Goal: Information Seeking & Learning: Learn about a topic

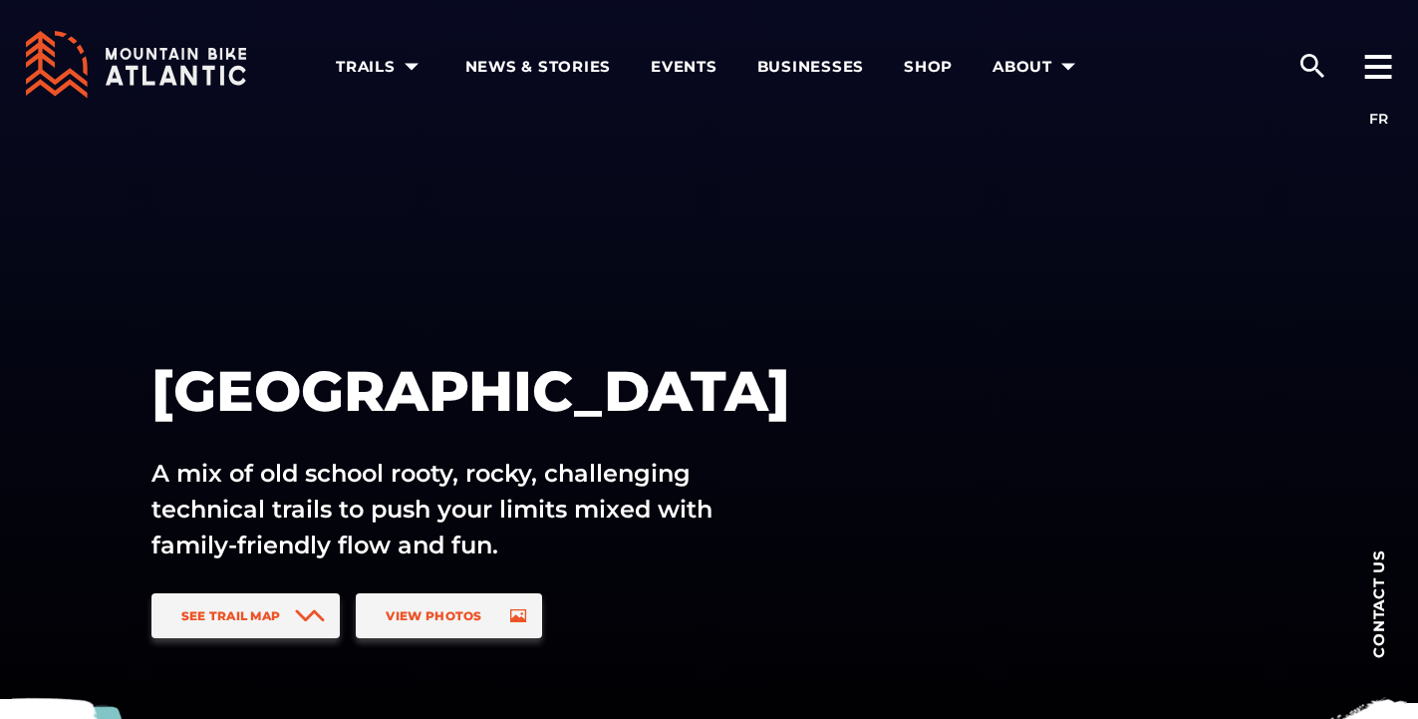
scroll to position [120, 0]
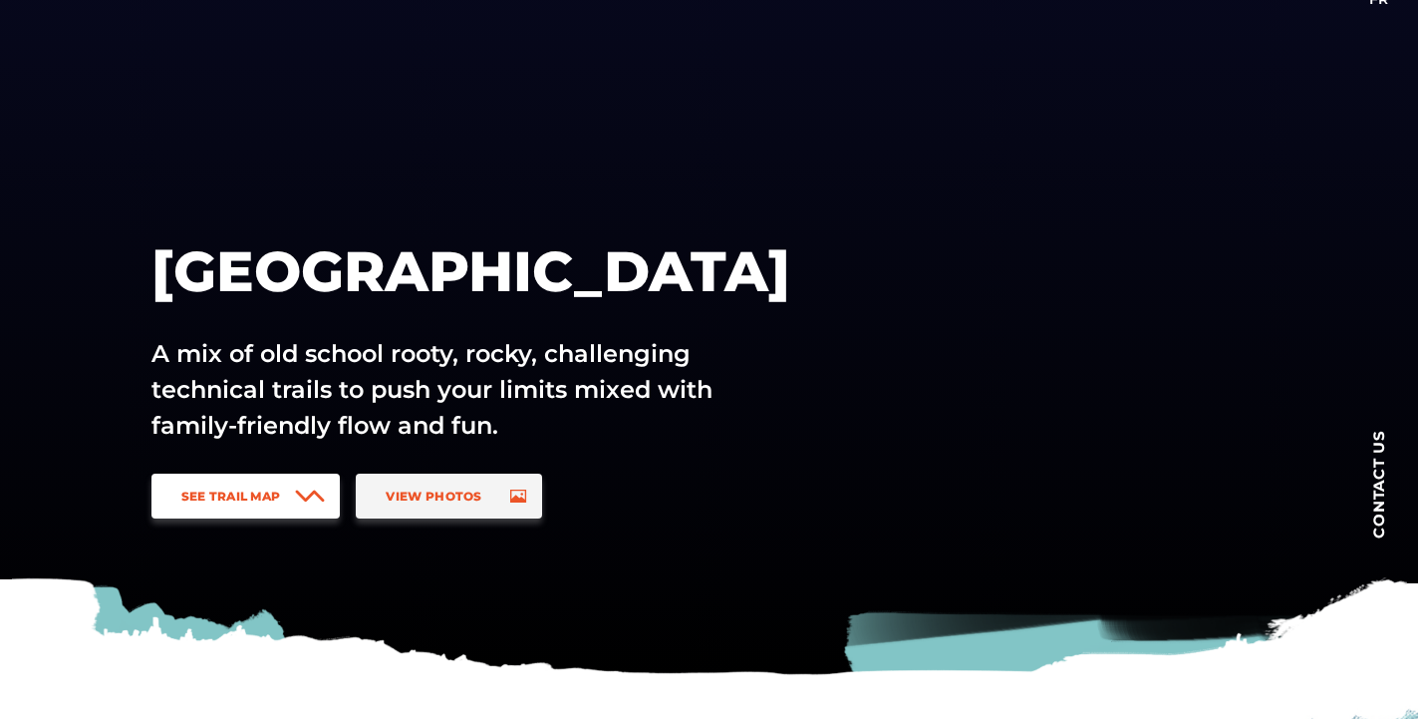
click at [205, 492] on span "See Trail Map" at bounding box center [231, 495] width 100 height 15
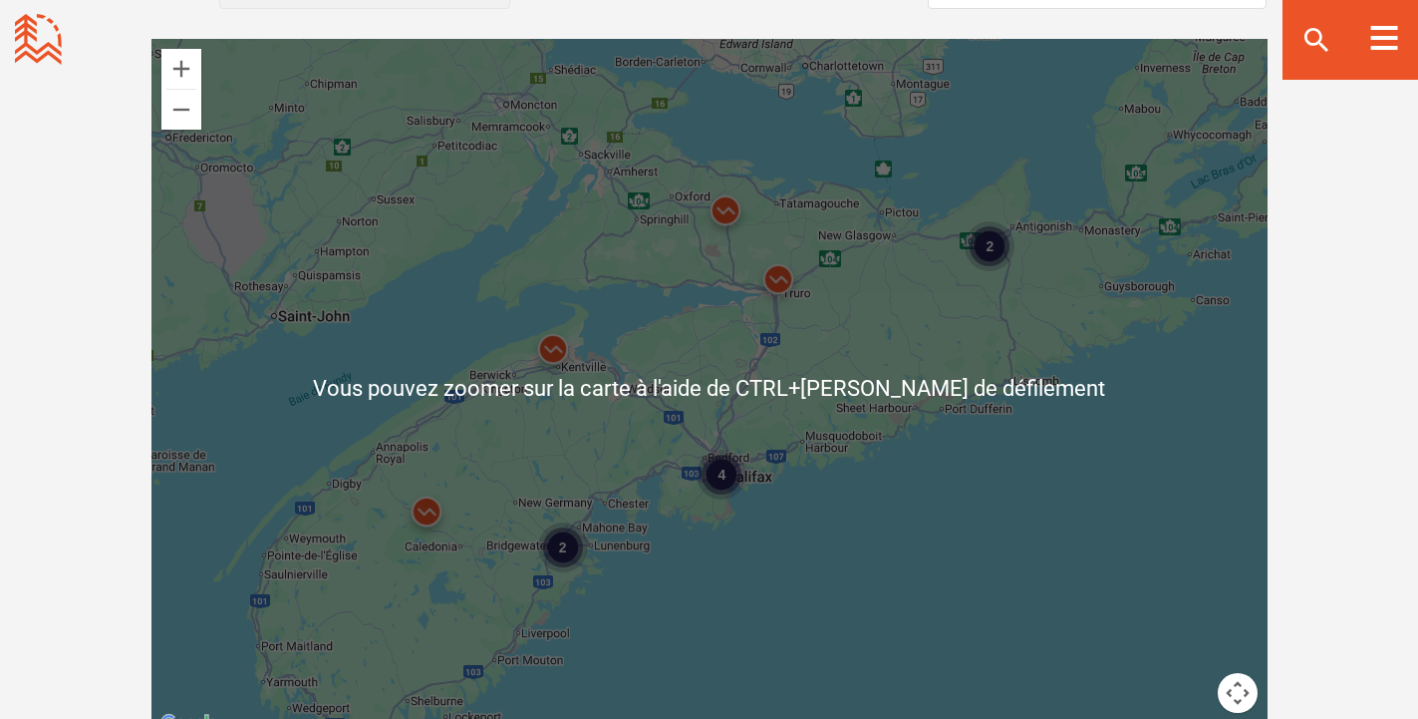
scroll to position [1834, 0]
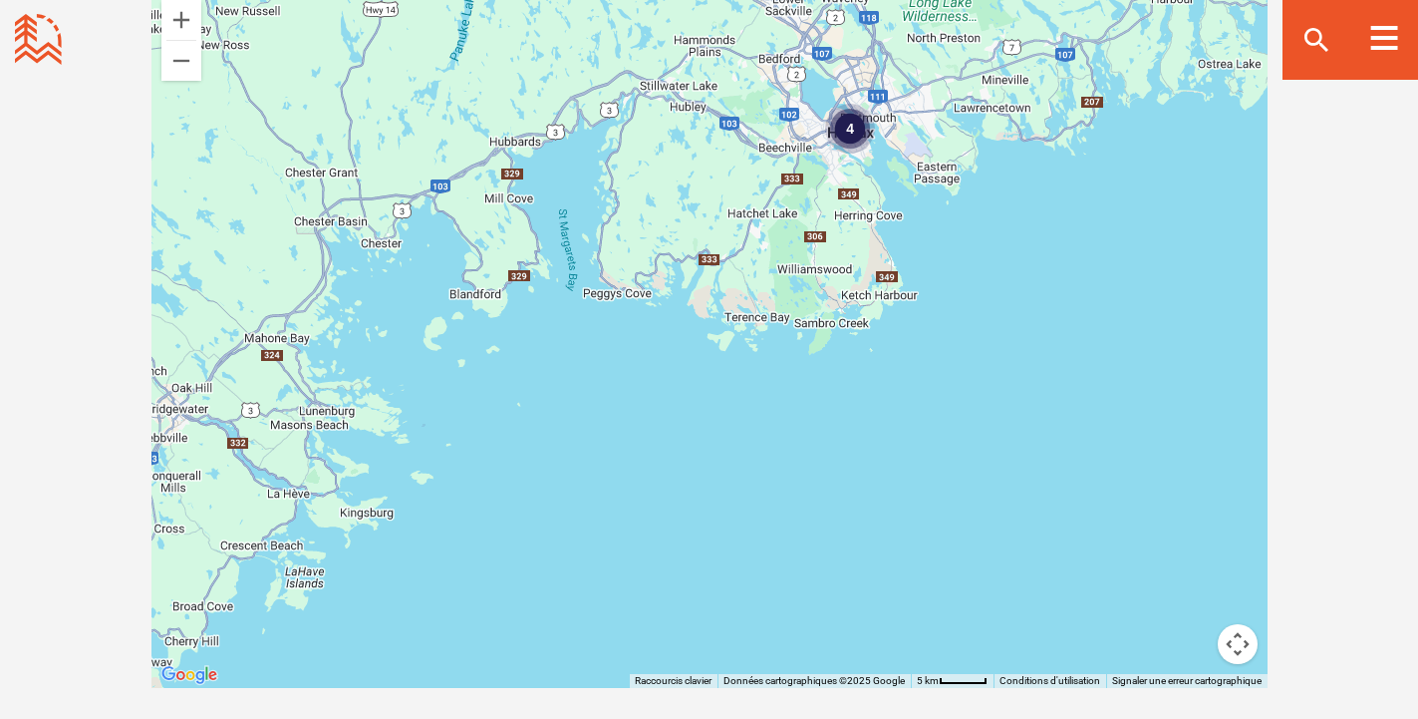
drag, startPoint x: 419, startPoint y: 444, endPoint x: 943, endPoint y: 535, distance: 532.2
click at [943, 535] on div "4" at bounding box center [710, 339] width 1116 height 698
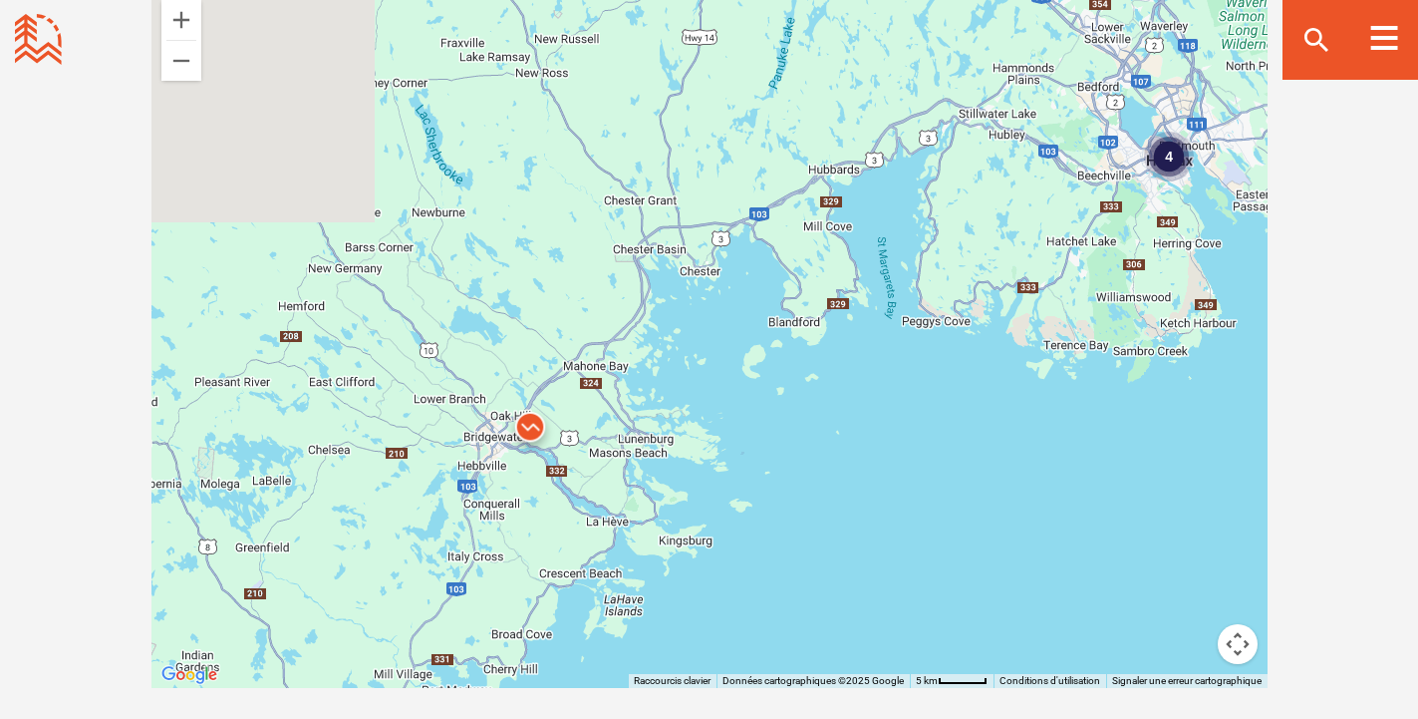
drag, startPoint x: 849, startPoint y: 484, endPoint x: 939, endPoint y: 484, distance: 89.7
click at [939, 484] on div "4" at bounding box center [710, 339] width 1116 height 698
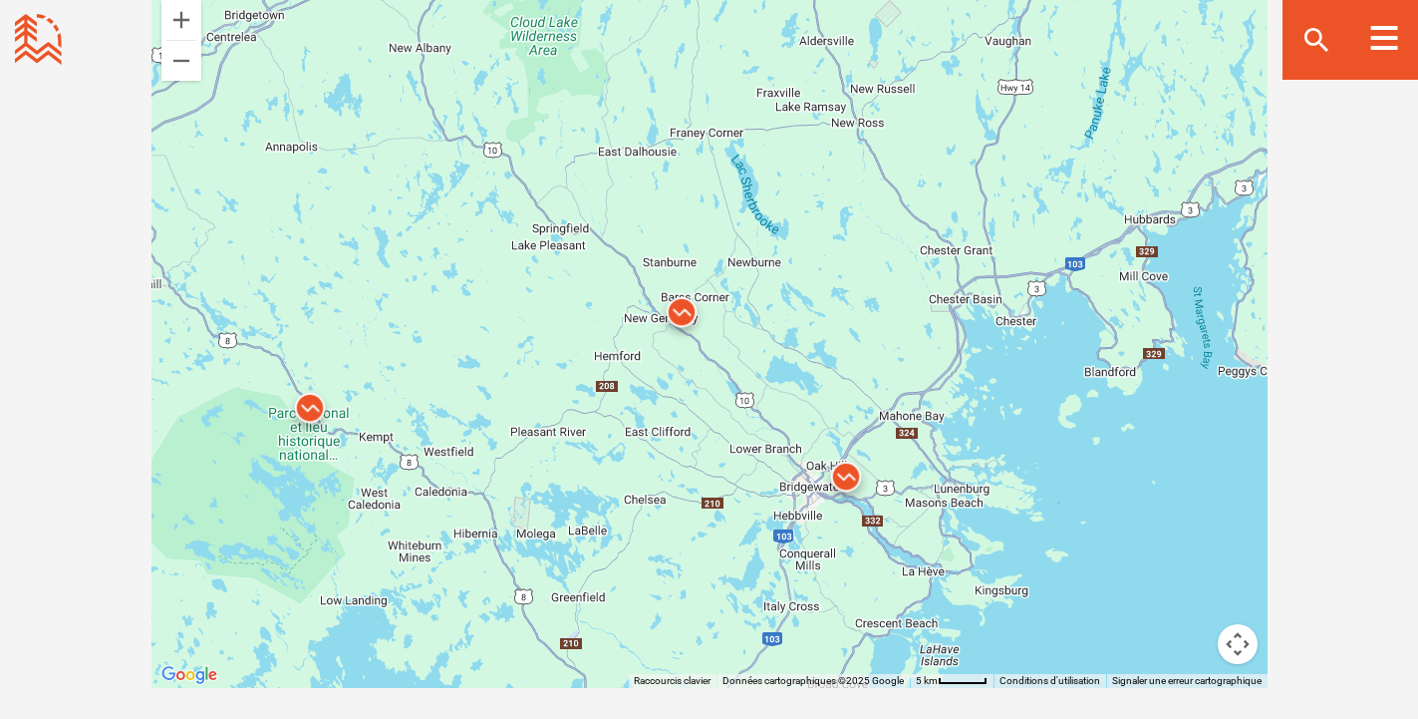
drag, startPoint x: 807, startPoint y: 430, endPoint x: 1000, endPoint y: 477, distance: 198.2
click at [1000, 477] on div "4" at bounding box center [710, 339] width 1116 height 698
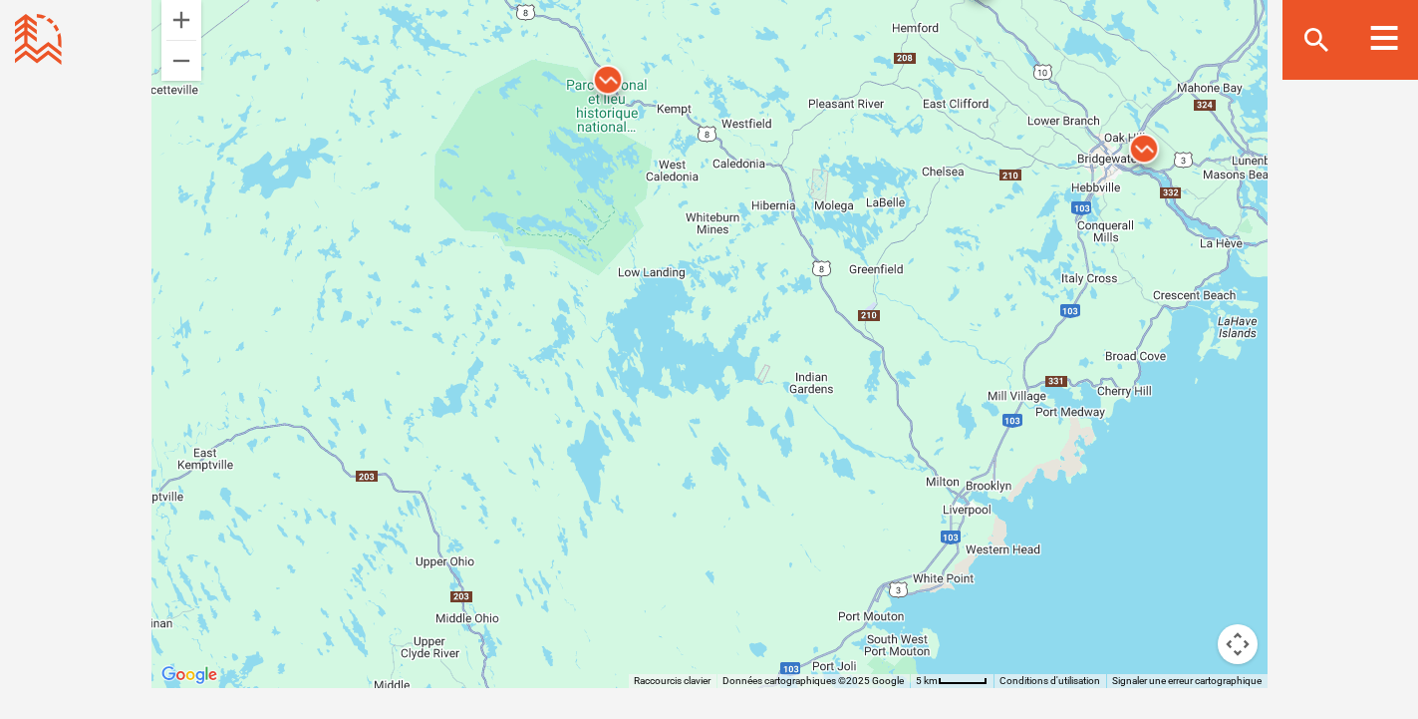
drag, startPoint x: 707, startPoint y: 458, endPoint x: 1004, endPoint y: 120, distance: 449.9
click at [1004, 120] on div "4" at bounding box center [710, 339] width 1116 height 698
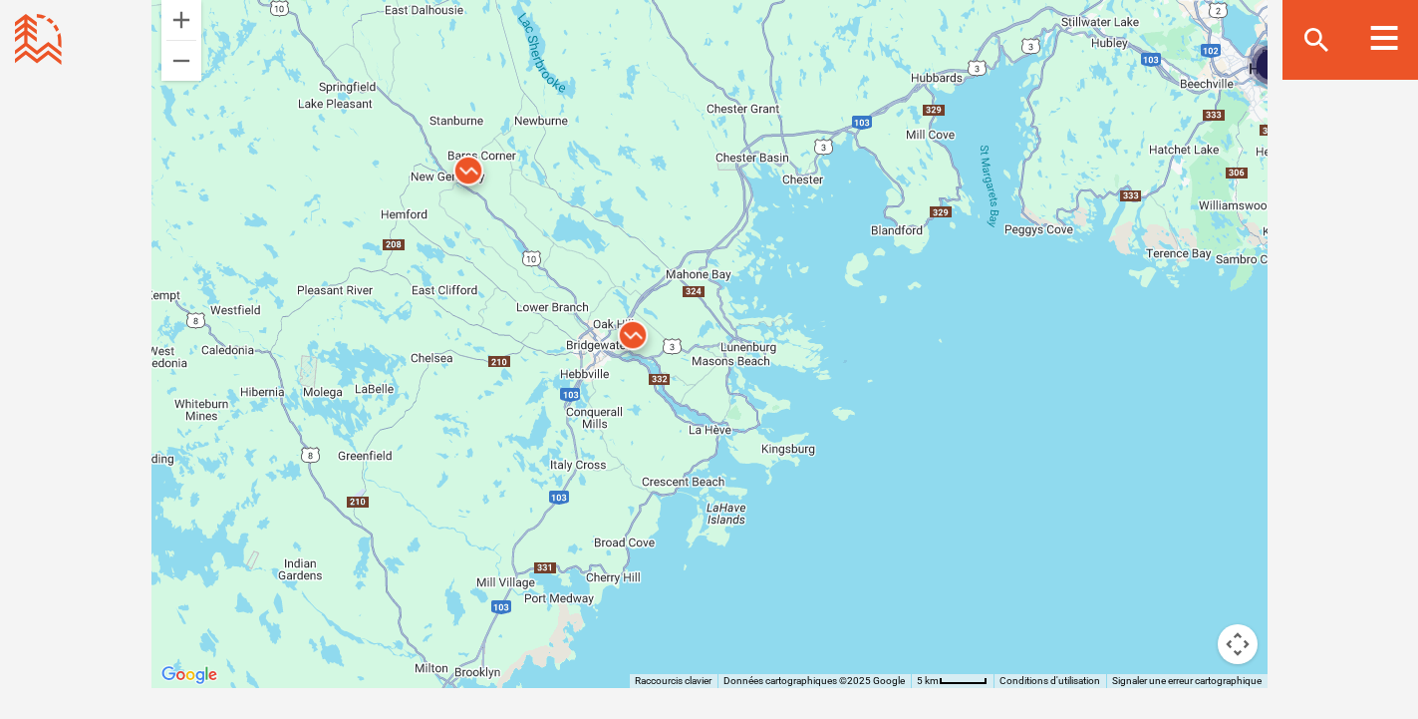
drag, startPoint x: 863, startPoint y: 115, endPoint x: 449, endPoint y: 661, distance: 685.8
click at [449, 661] on div "4" at bounding box center [710, 339] width 1116 height 698
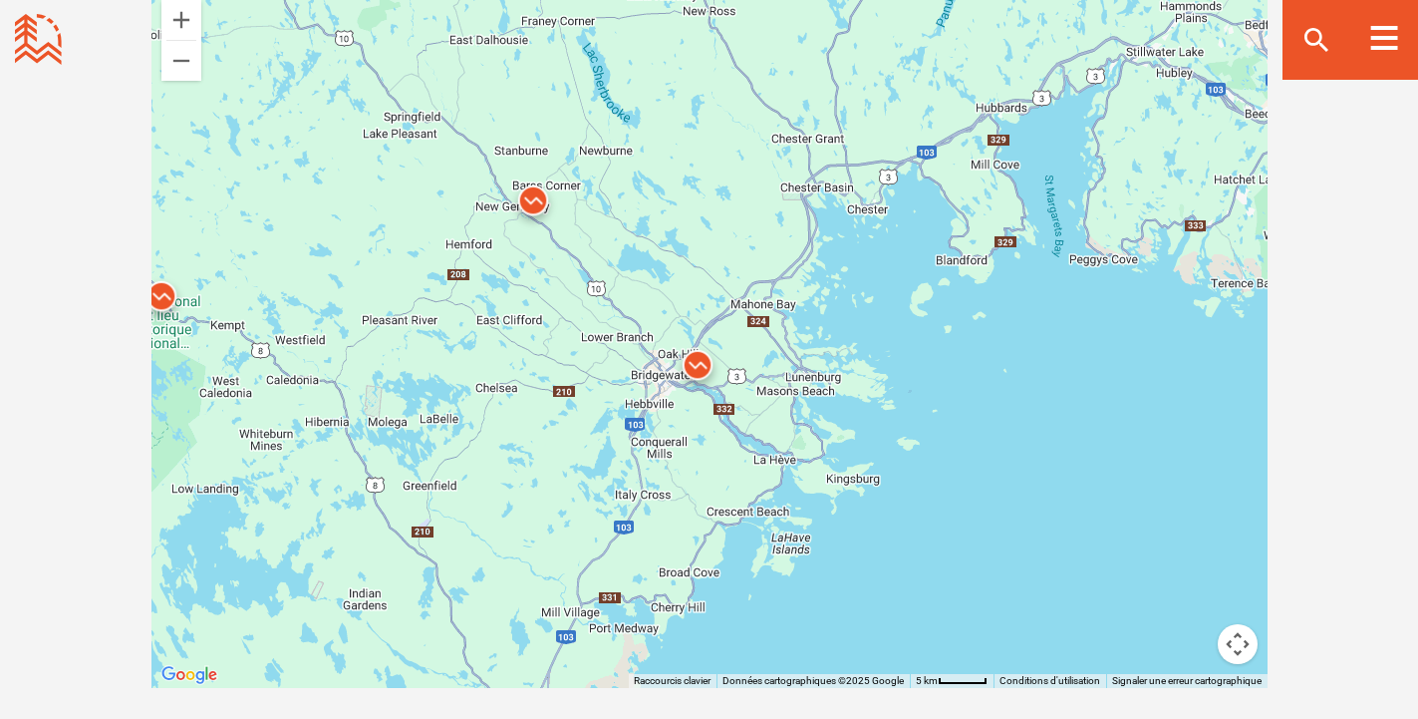
drag, startPoint x: 817, startPoint y: 429, endPoint x: 835, endPoint y: 407, distance: 28.3
click at [835, 407] on div "4" at bounding box center [710, 339] width 1116 height 698
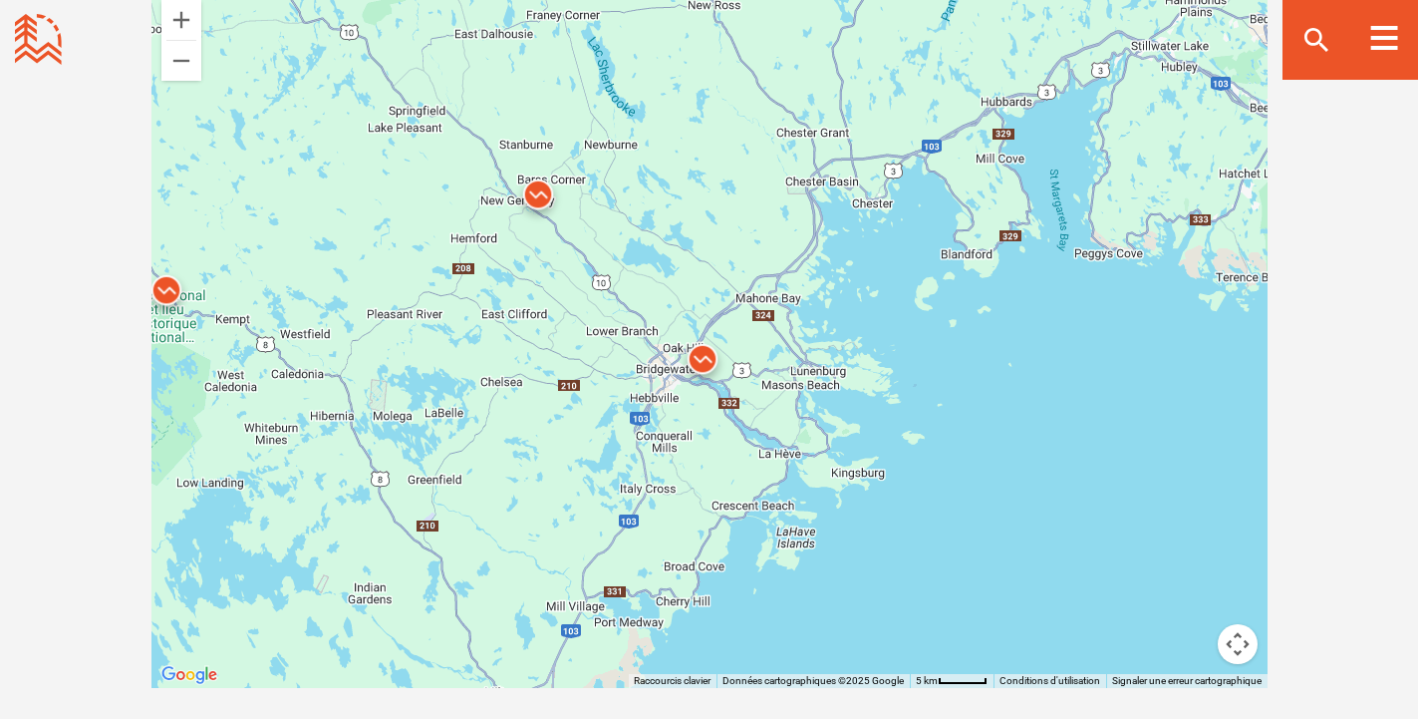
click at [703, 354] on img at bounding box center [703, 364] width 60 height 60
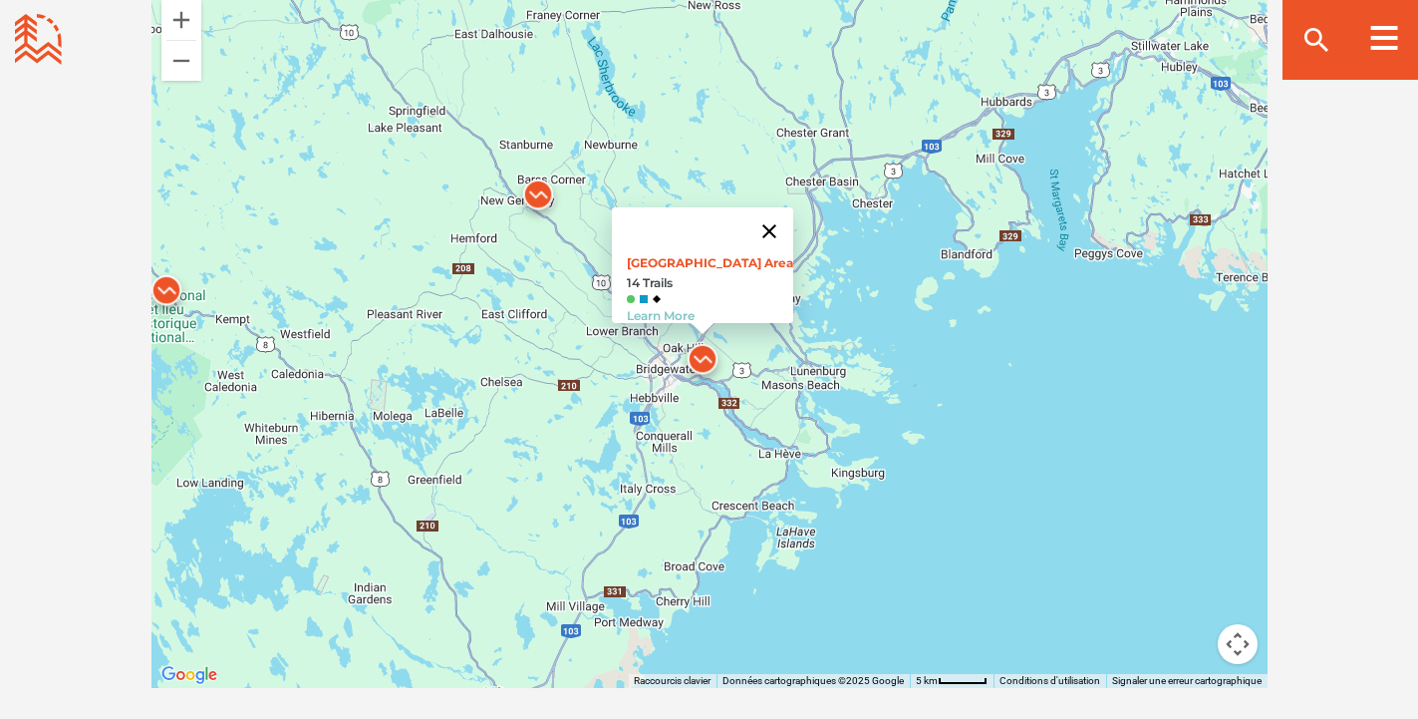
click at [767, 214] on button "Fermer" at bounding box center [770, 231] width 48 height 48
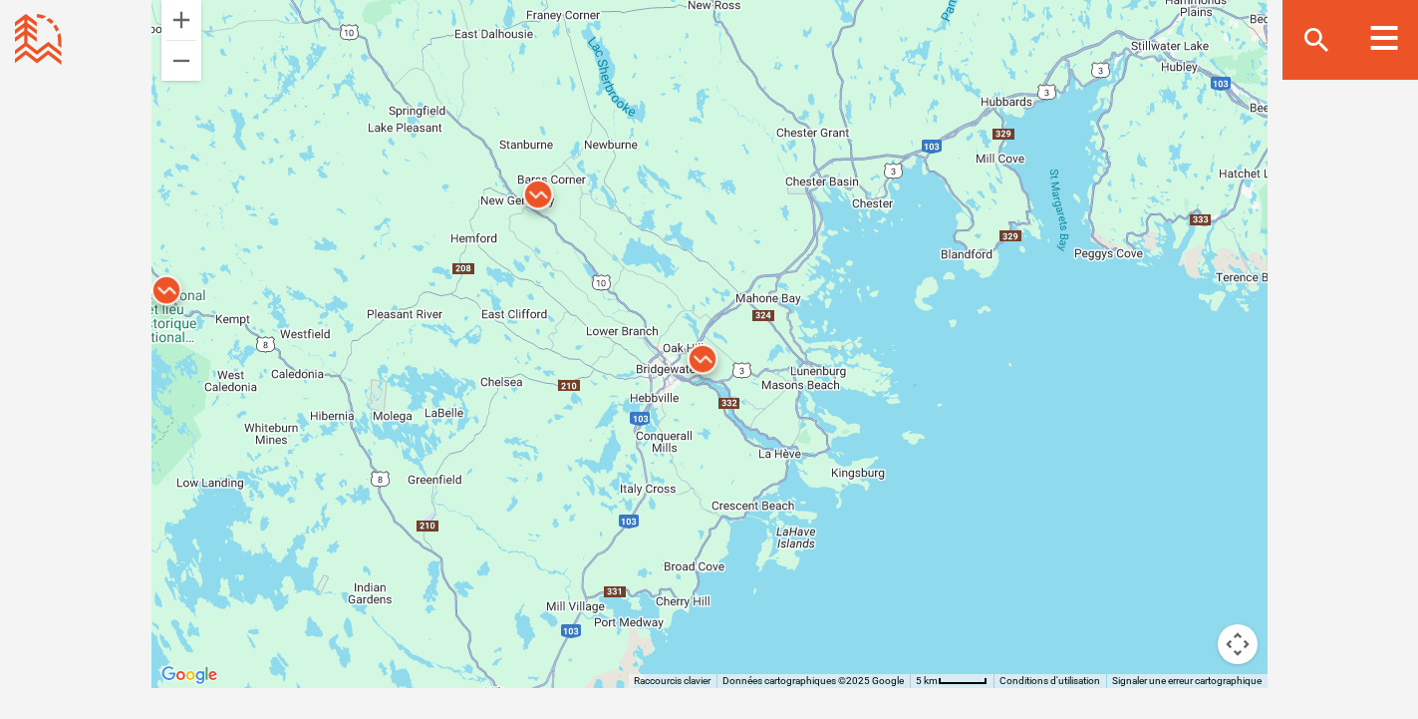
click at [539, 189] on img at bounding box center [538, 199] width 60 height 60
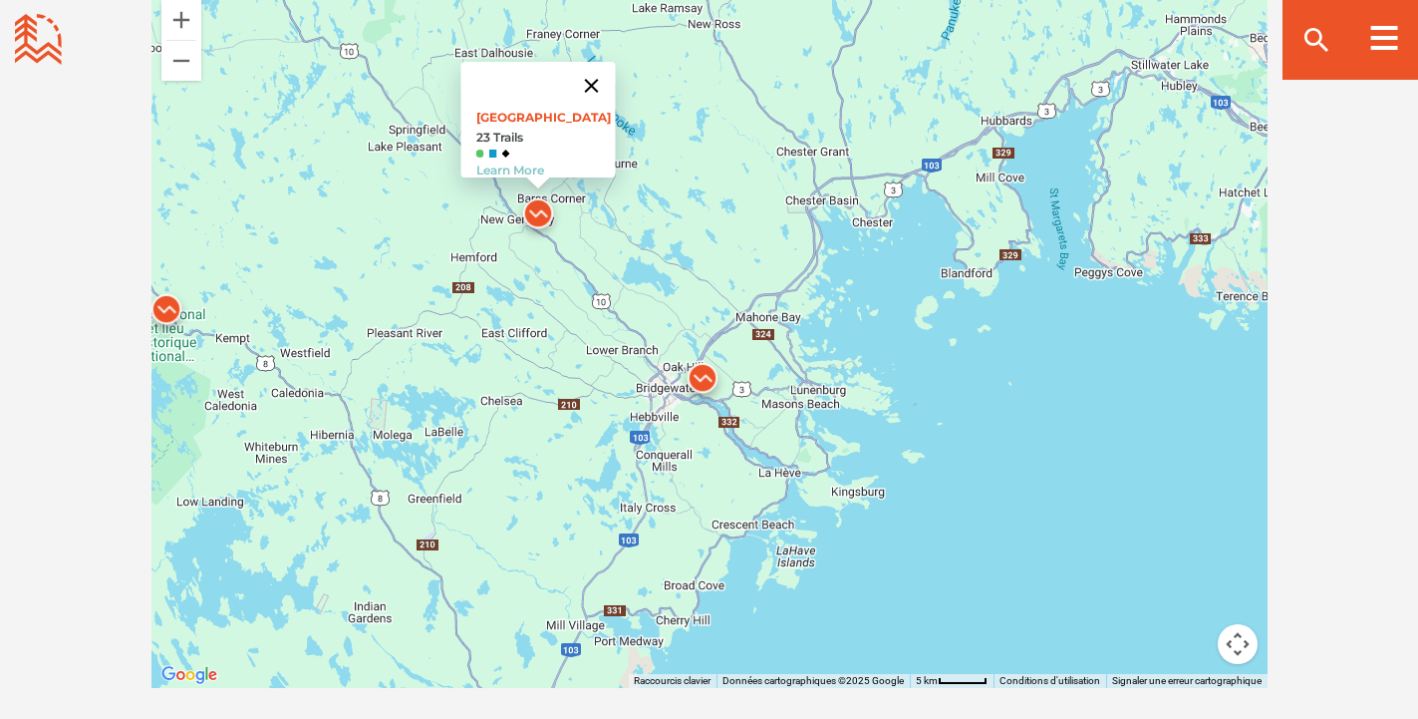
click at [599, 73] on button "Fermer" at bounding box center [591, 86] width 48 height 48
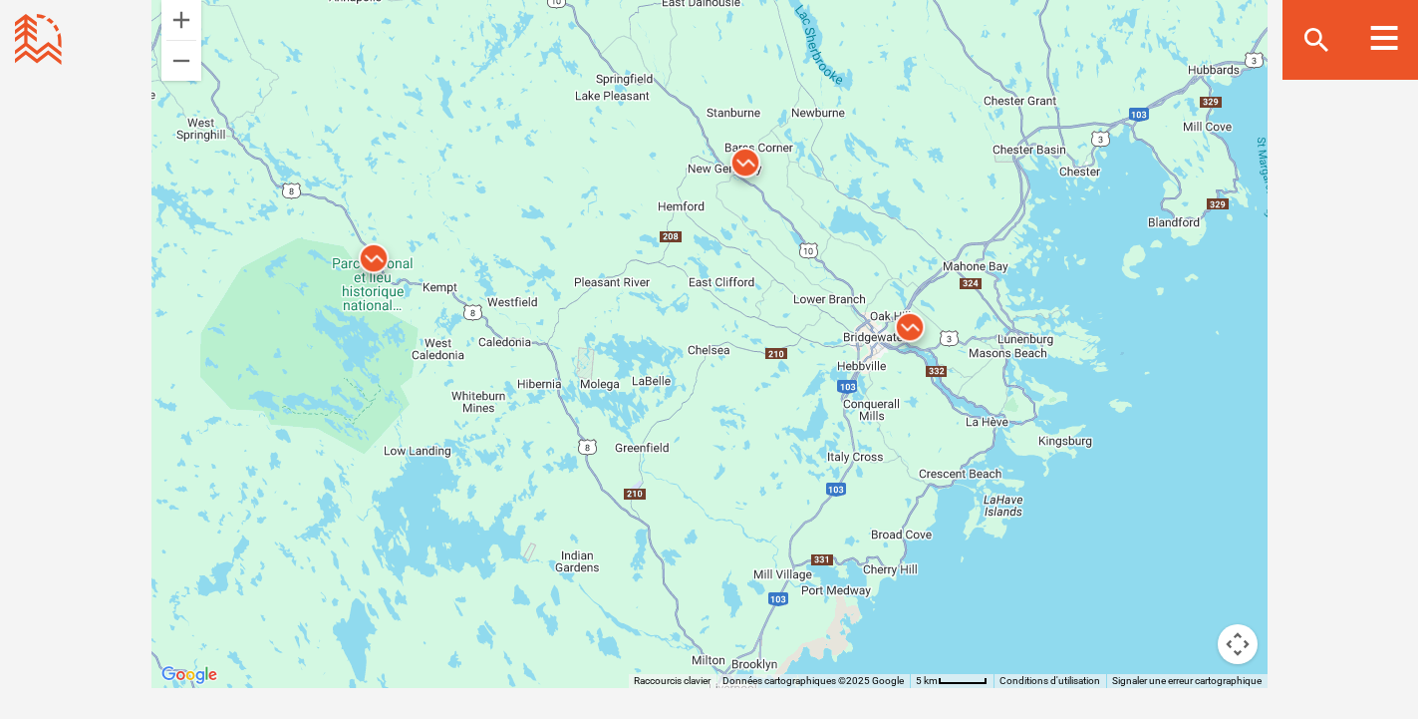
drag, startPoint x: 723, startPoint y: 470, endPoint x: 846, endPoint y: 444, distance: 126.5
click at [846, 444] on div "4" at bounding box center [710, 339] width 1116 height 698
click at [378, 252] on img at bounding box center [374, 263] width 60 height 60
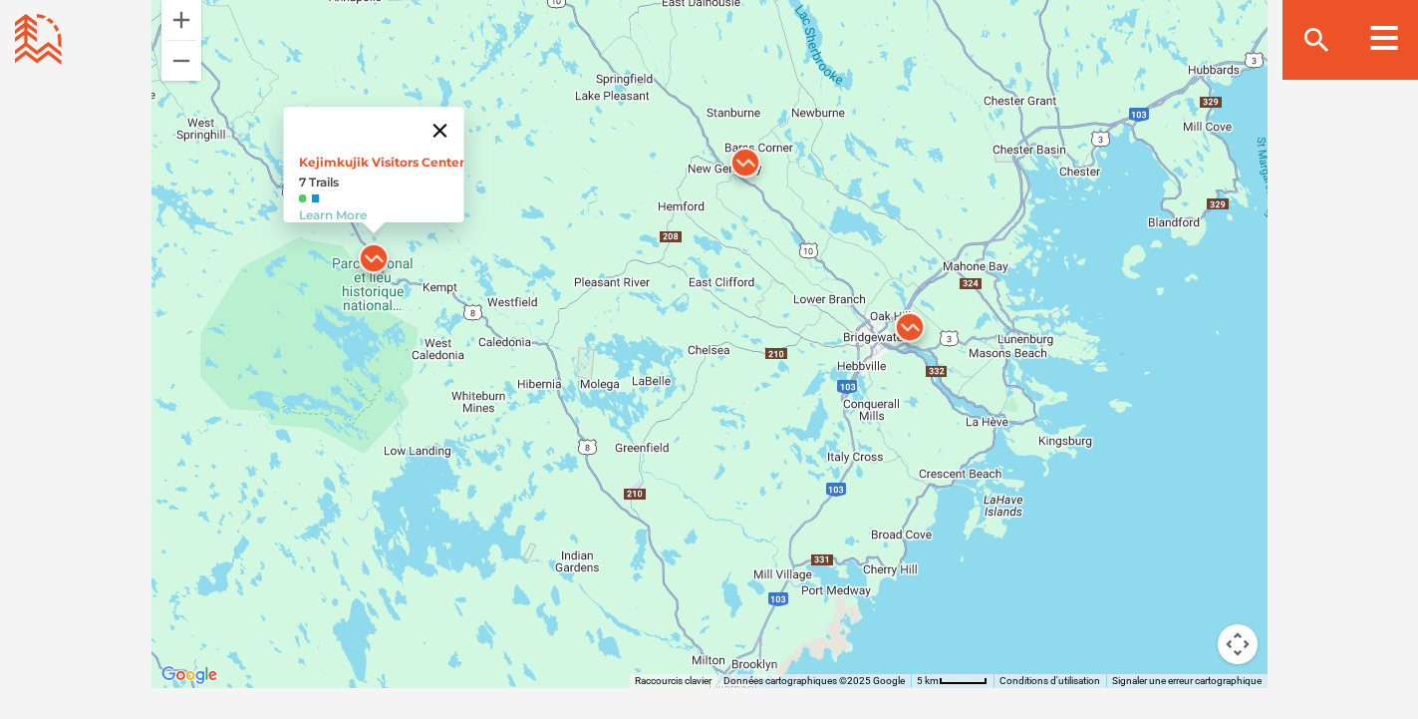
click at [453, 113] on button "Fermer" at bounding box center [440, 131] width 48 height 48
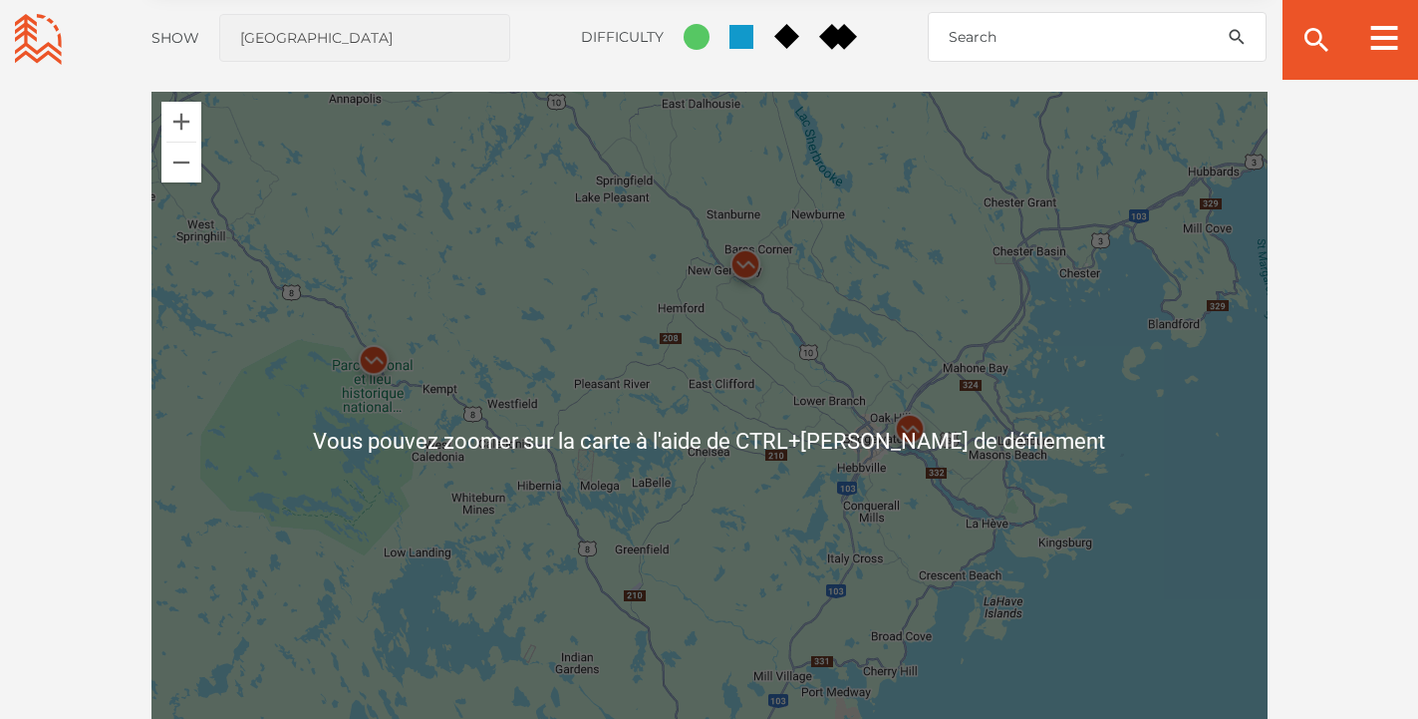
scroll to position [1714, 0]
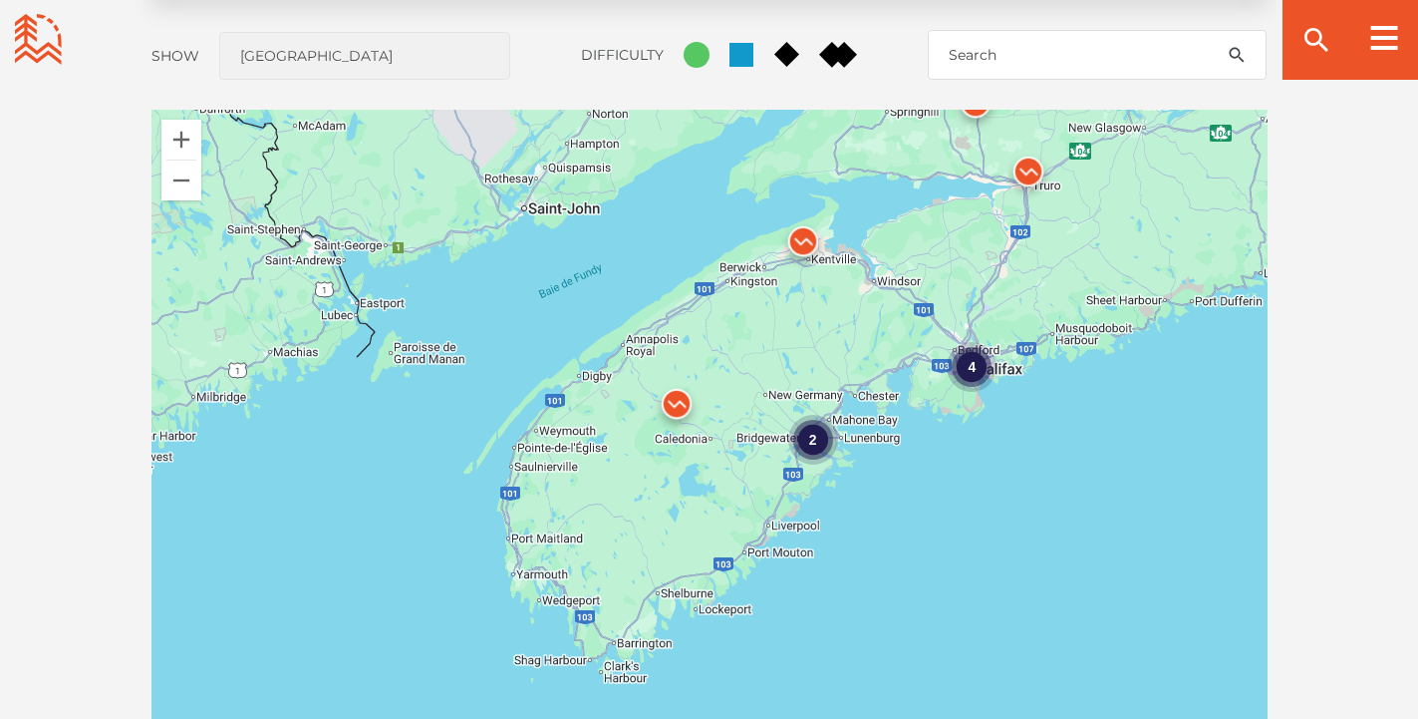
drag, startPoint x: 1071, startPoint y: 479, endPoint x: 958, endPoint y: 478, distance: 113.6
click at [958, 478] on div "4 2" at bounding box center [710, 459] width 1116 height 698
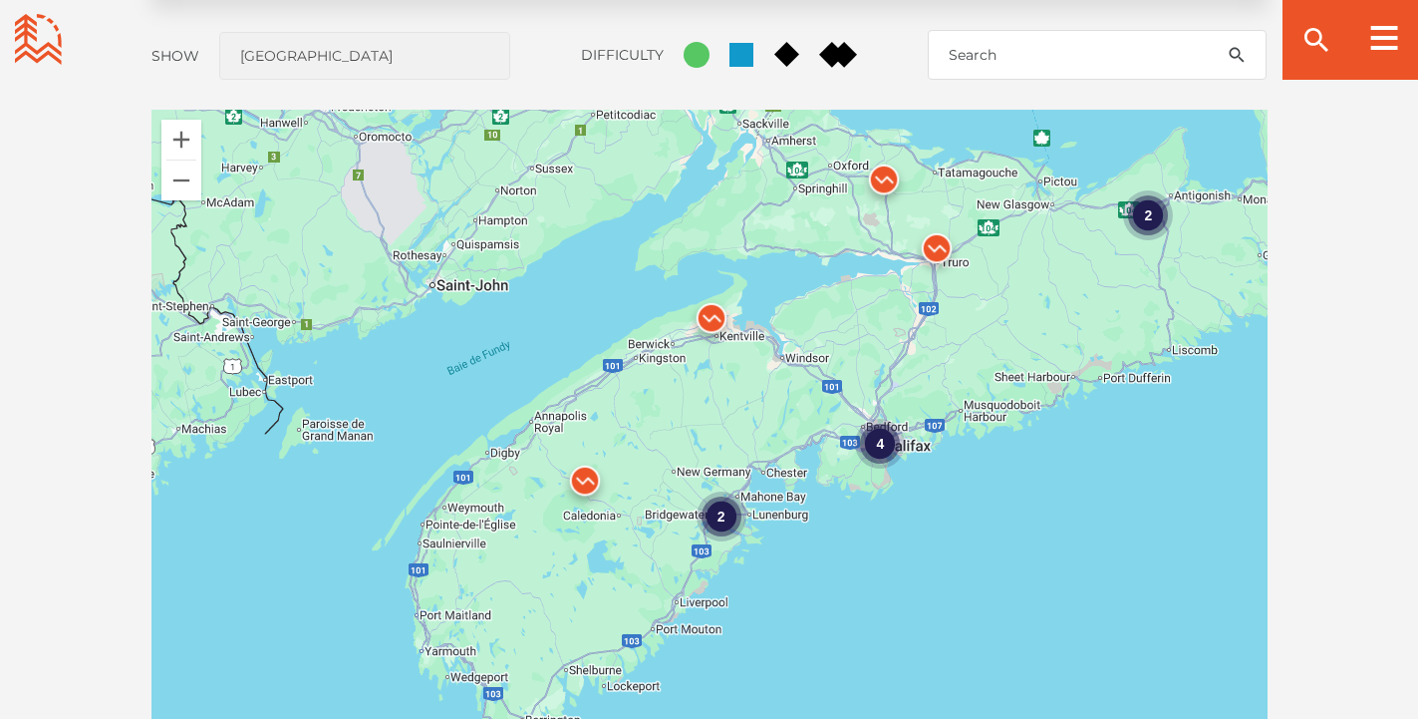
drag, startPoint x: 1167, startPoint y: 309, endPoint x: 1083, endPoint y: 377, distance: 107.7
click at [1083, 377] on div "4 2 2" at bounding box center [710, 459] width 1116 height 698
click at [710, 315] on img at bounding box center [712, 322] width 60 height 60
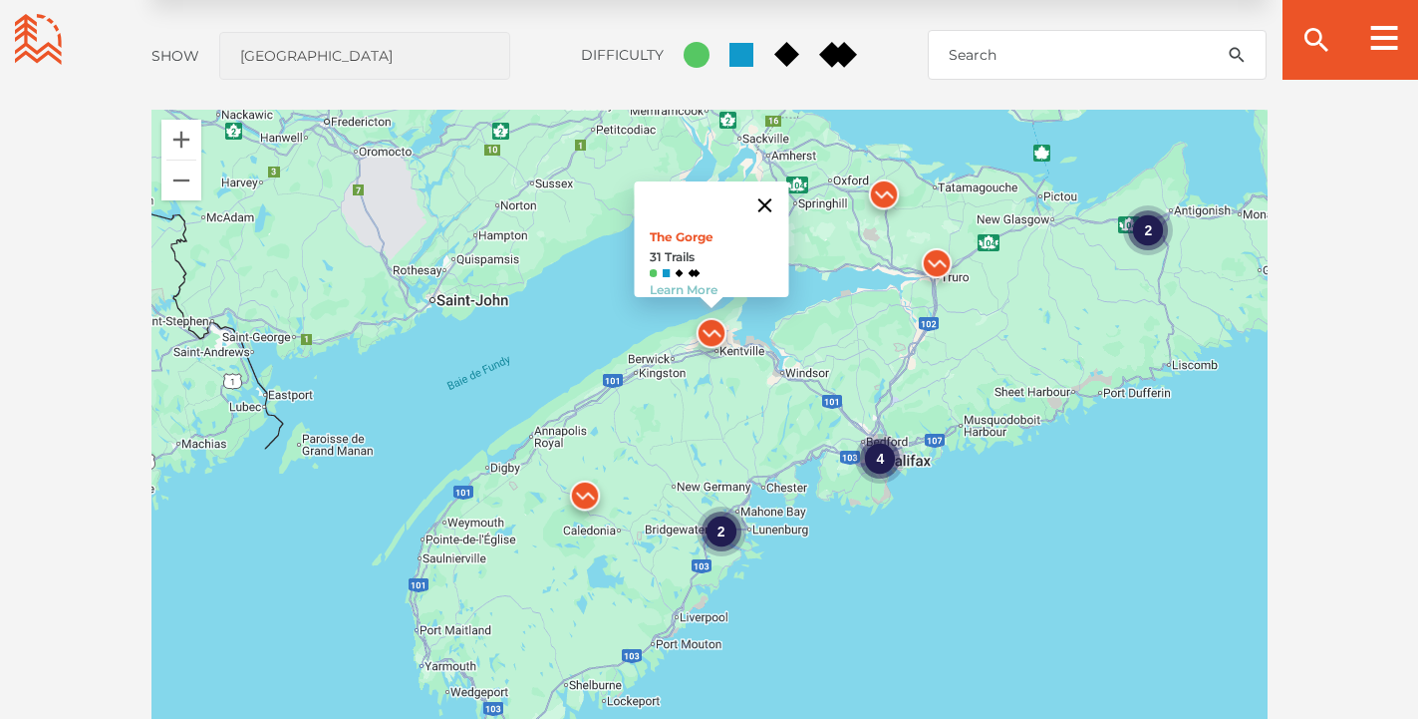
click at [771, 185] on button "Fermer" at bounding box center [765, 205] width 48 height 48
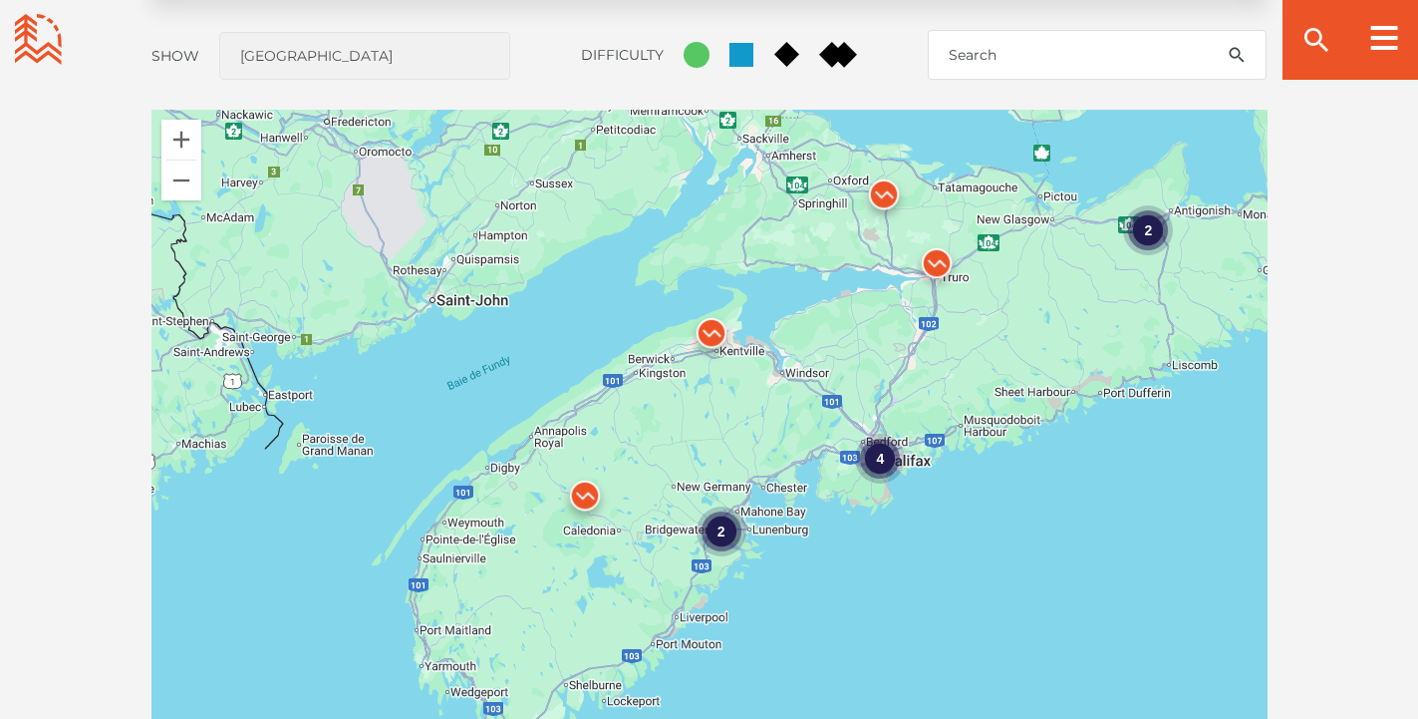
click at [710, 331] on img at bounding box center [712, 338] width 60 height 60
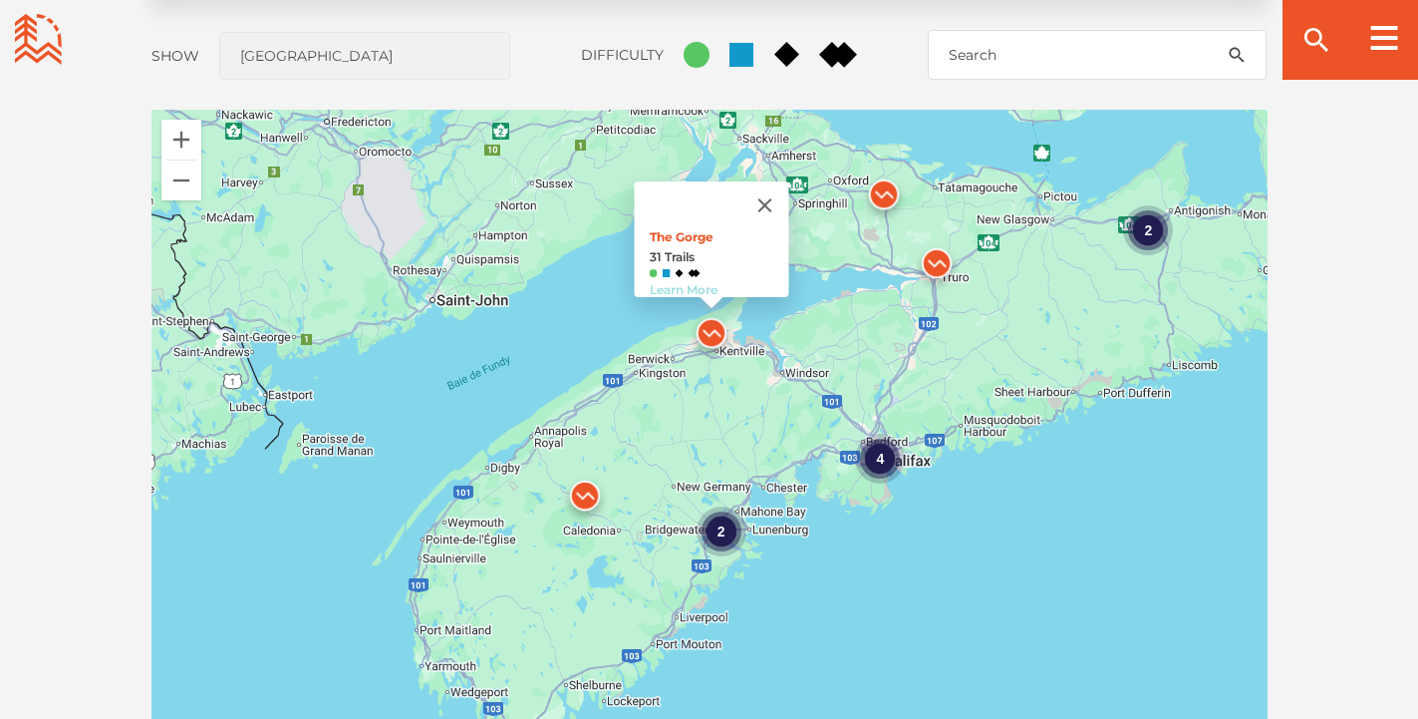
click at [687, 282] on link "Learn More" at bounding box center [683, 289] width 68 height 15
click at [702, 282] on link "Learn More" at bounding box center [683, 289] width 68 height 15
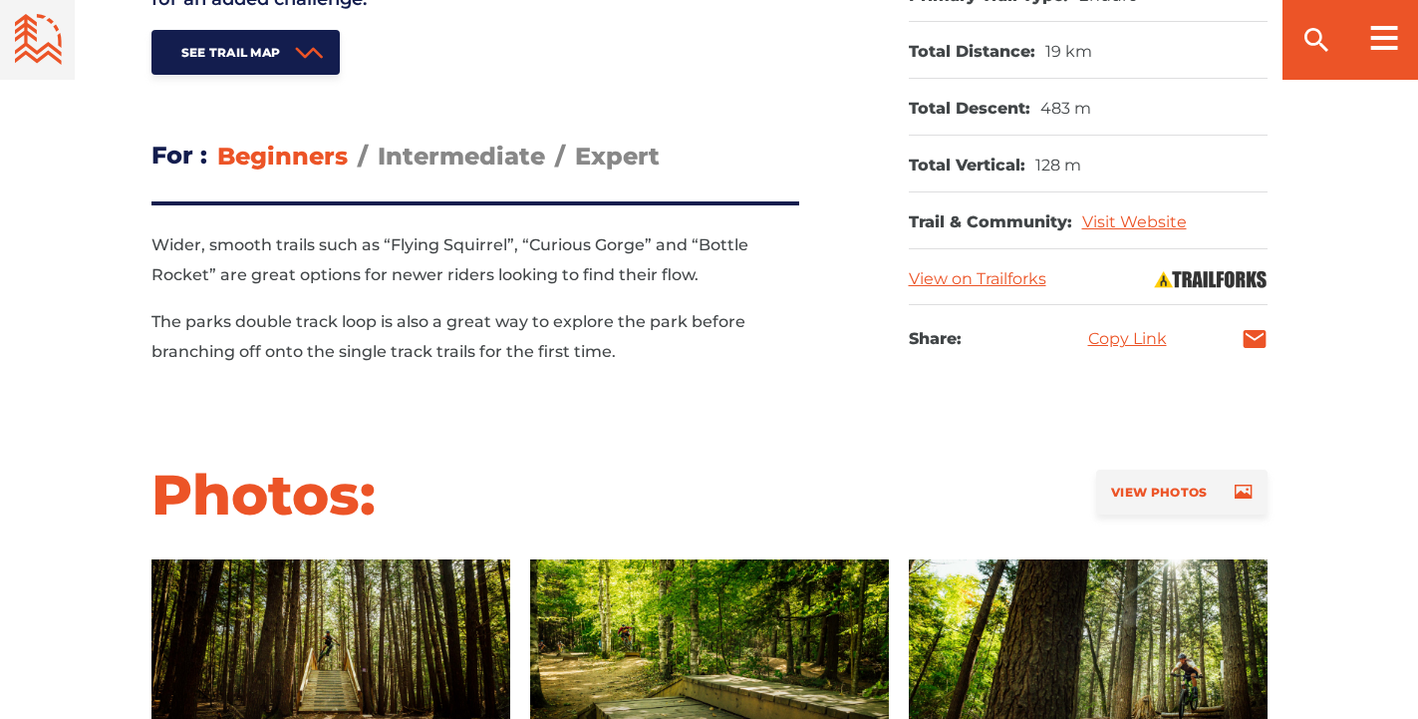
scroll to position [1076, 0]
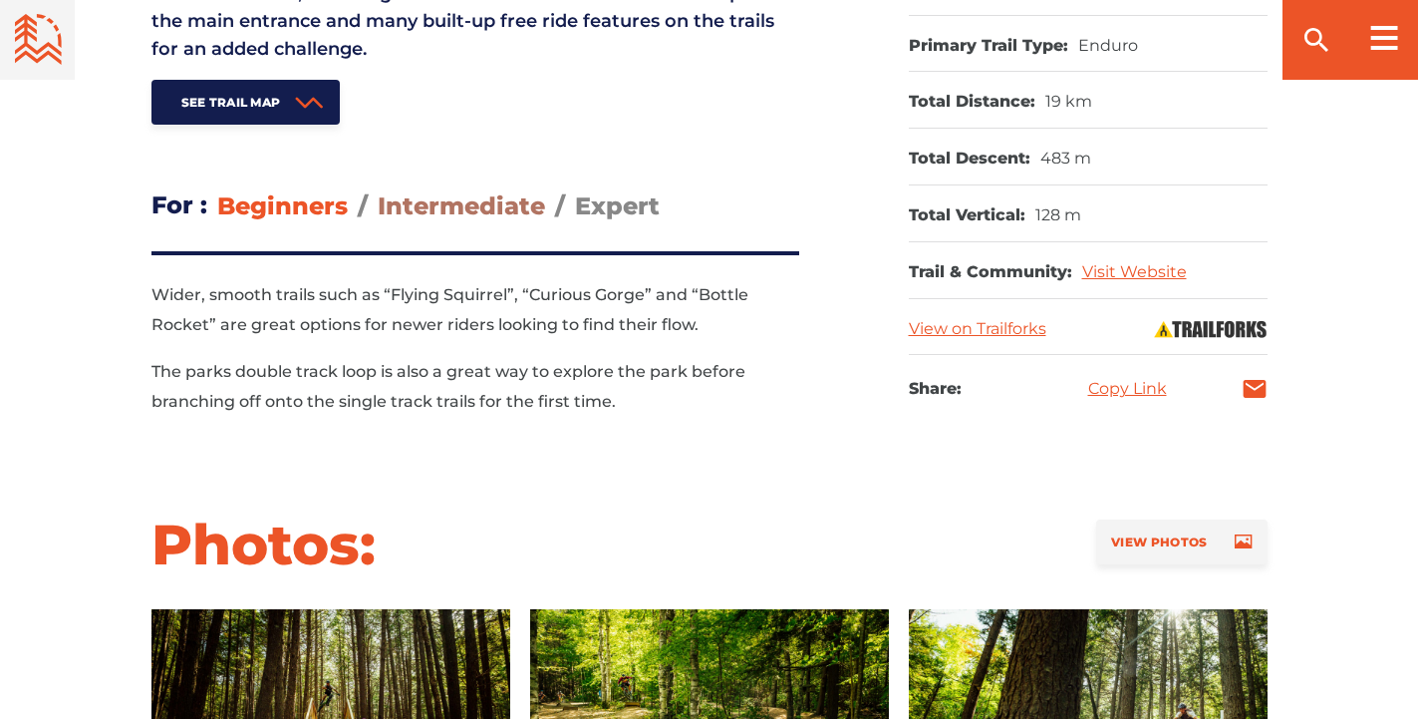
click at [446, 197] on span "Intermediate" at bounding box center [461, 205] width 167 height 29
click at [378, 190] on input "Intermediate" at bounding box center [378, 190] width 0 height 0
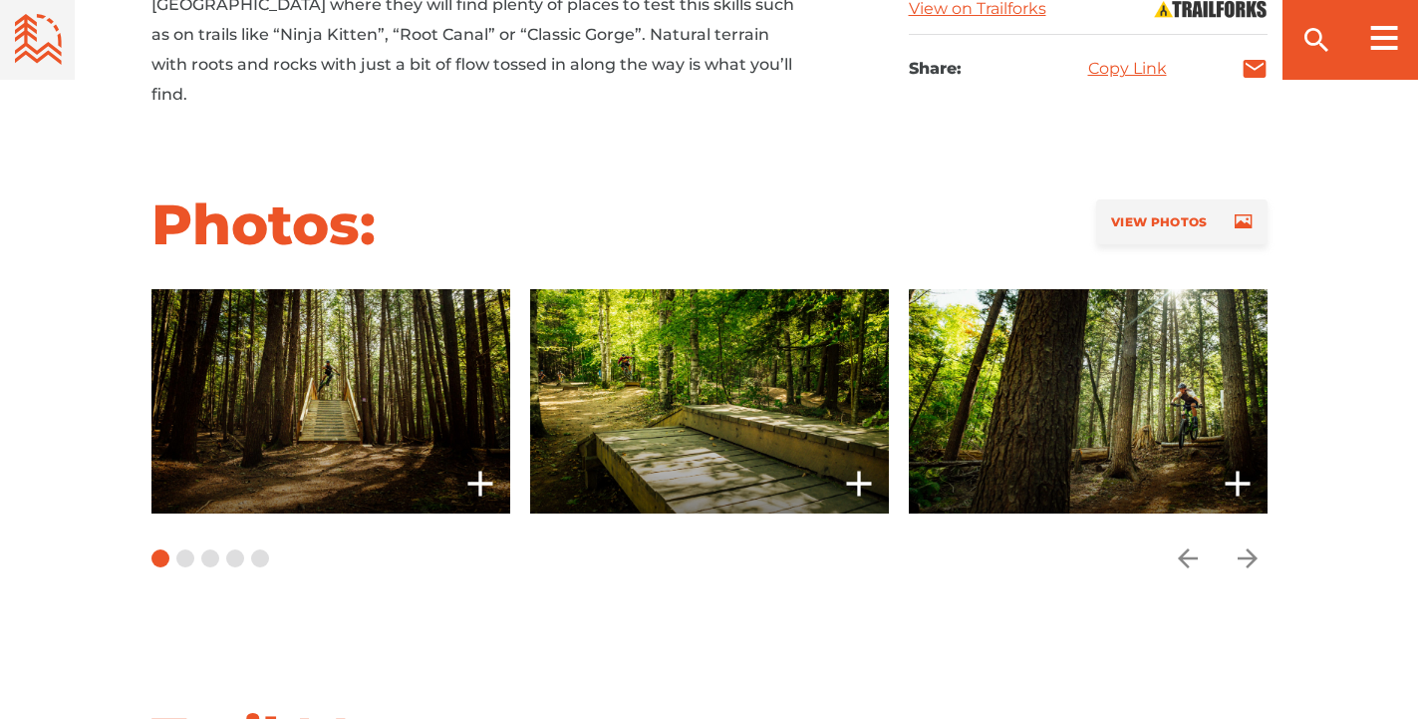
scroll to position [1435, 0]
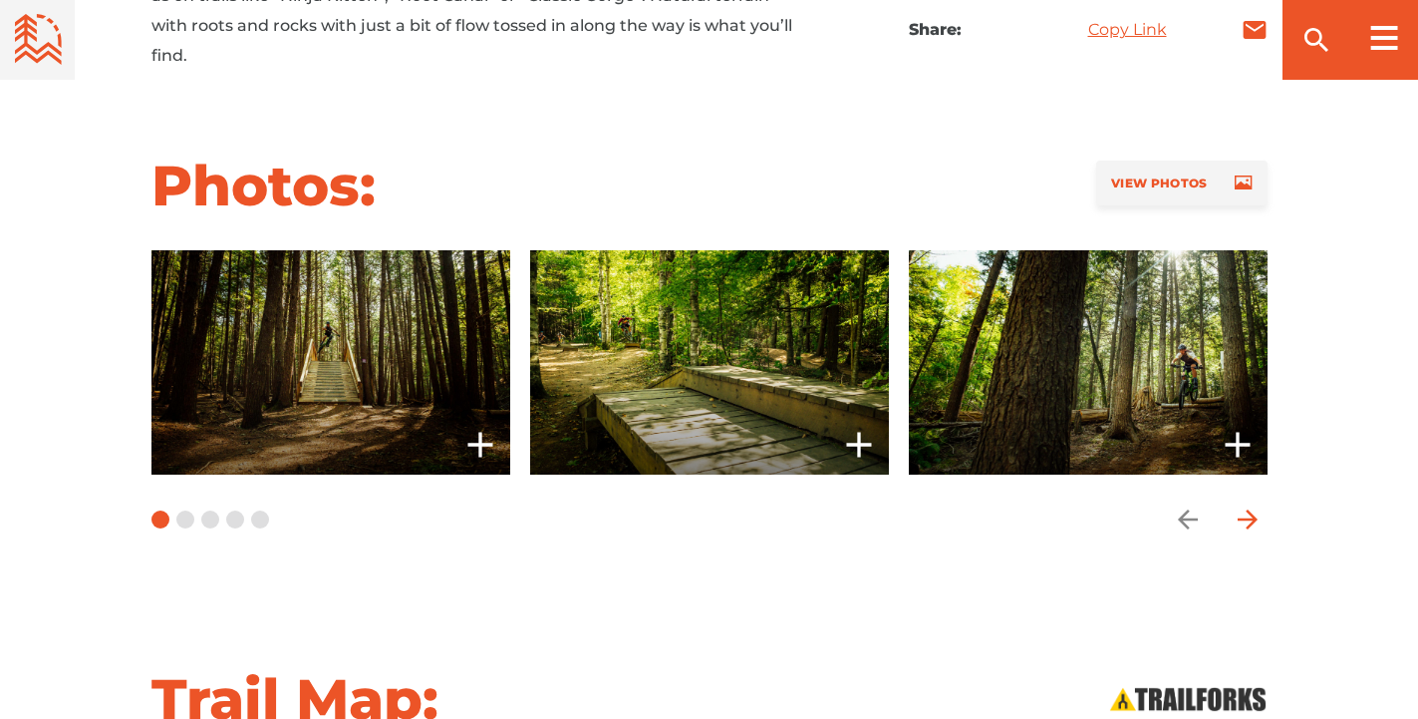
click at [1249, 509] on icon "arrow forward" at bounding box center [1247, 519] width 20 height 20
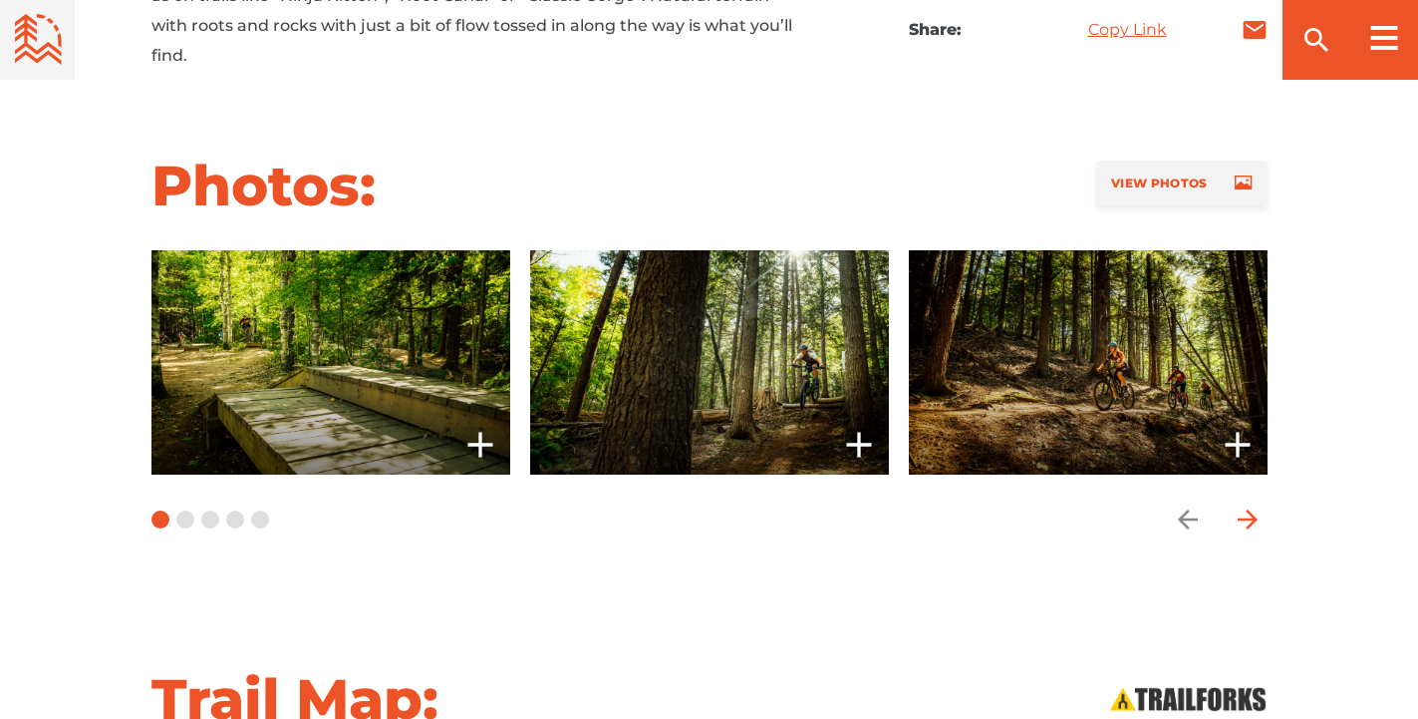
click at [1248, 509] on icon "arrow forward" at bounding box center [1247, 519] width 20 height 20
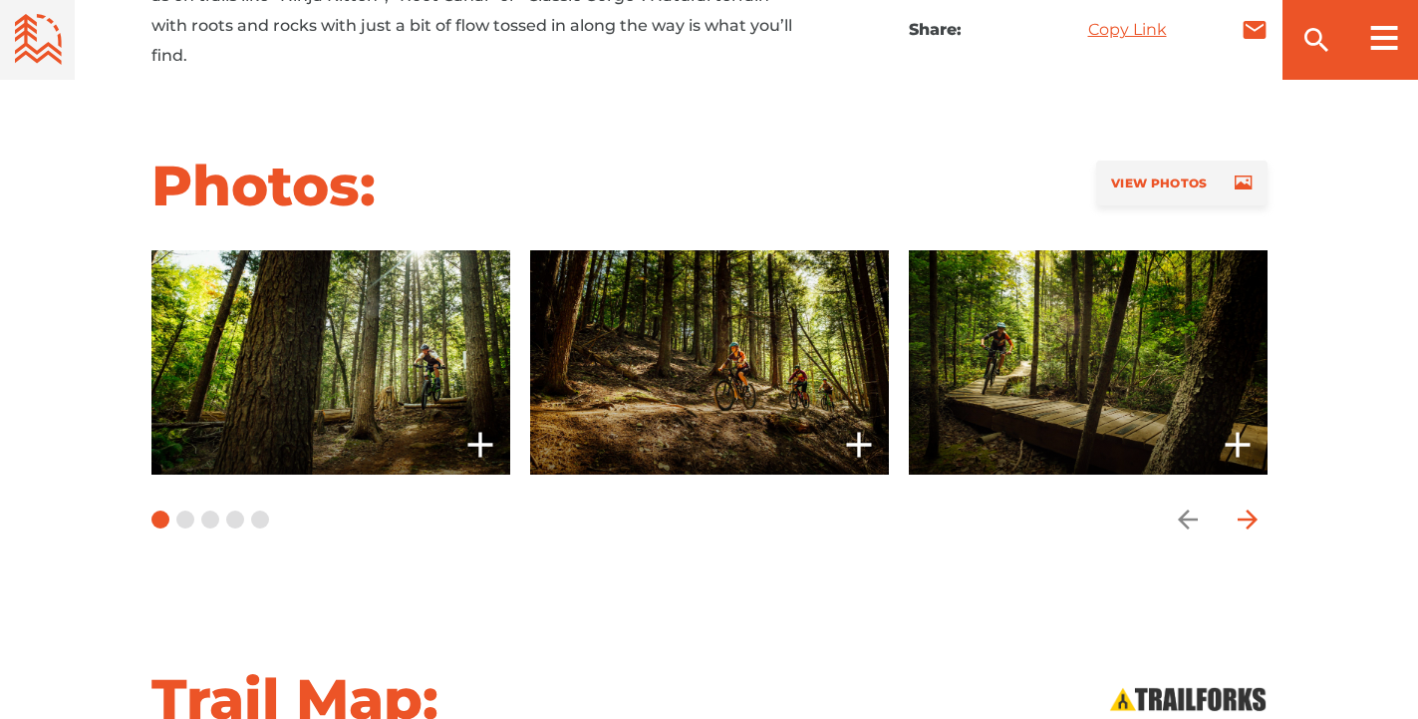
click at [1248, 509] on icon "arrow forward" at bounding box center [1247, 519] width 20 height 20
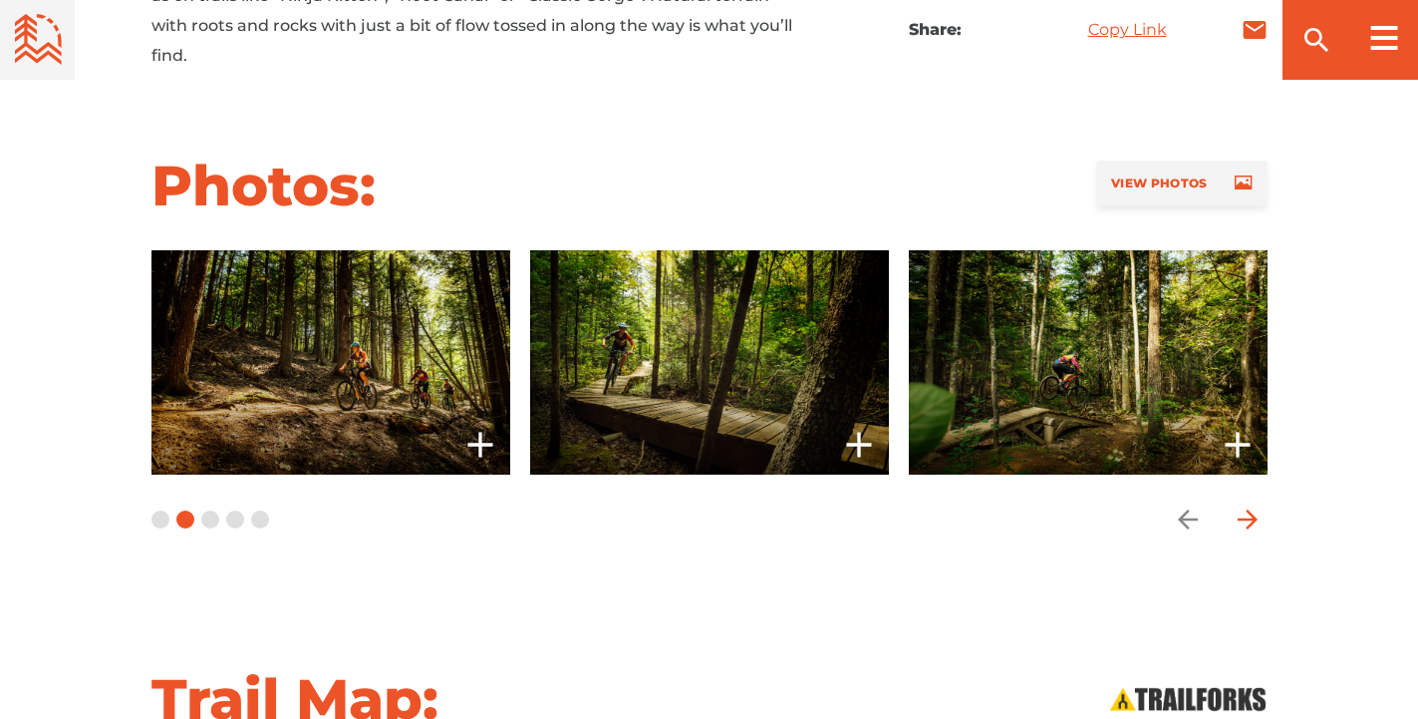
click at [1248, 509] on icon "arrow forward" at bounding box center [1247, 519] width 20 height 20
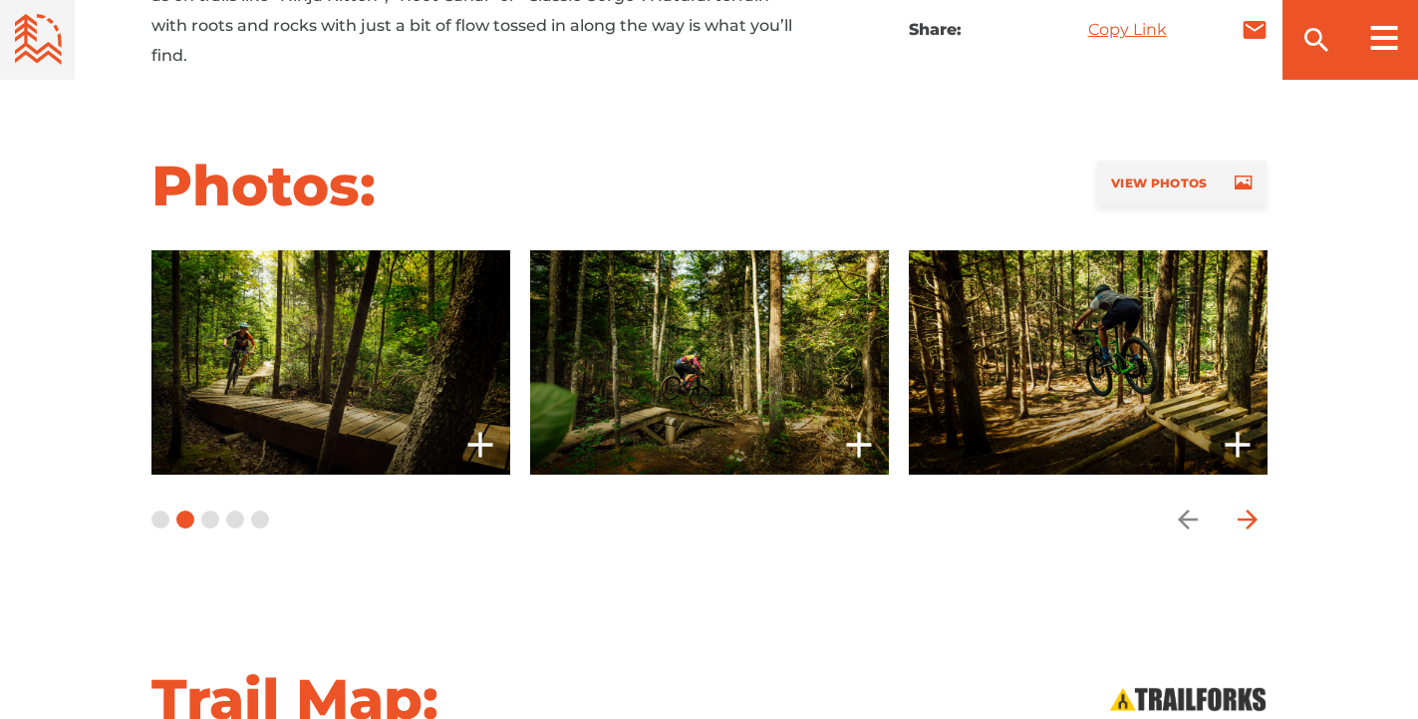
click at [1248, 509] on icon "arrow forward" at bounding box center [1247, 519] width 20 height 20
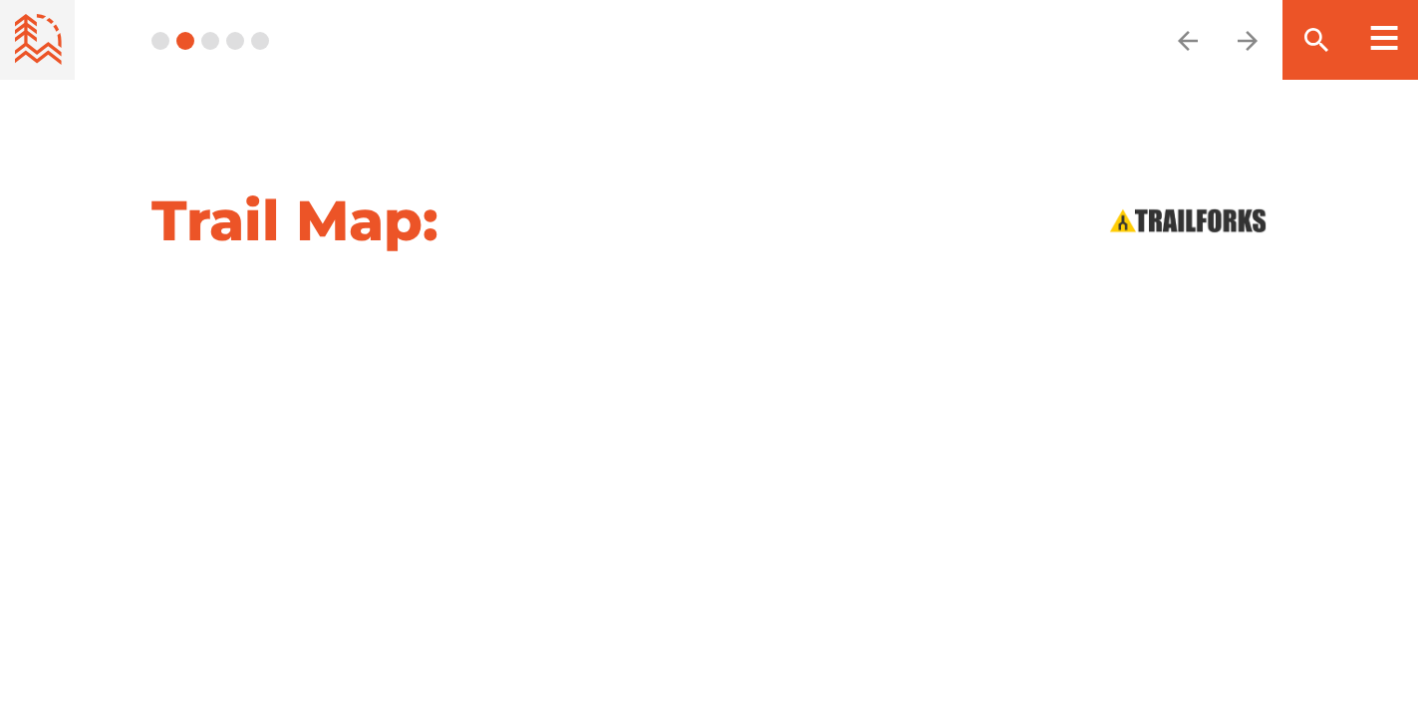
scroll to position [1675, 0]
